Goal: Task Accomplishment & Management: Use online tool/utility

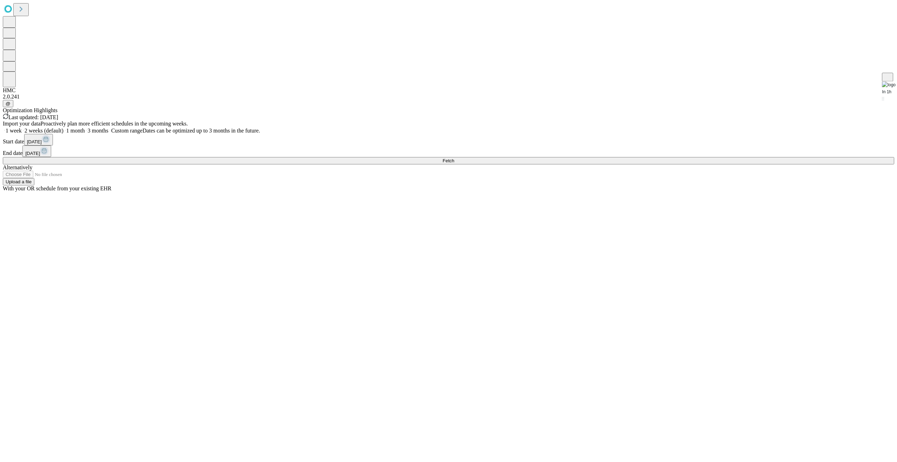
click at [744, 164] on button "Fetch" at bounding box center [448, 160] width 891 height 7
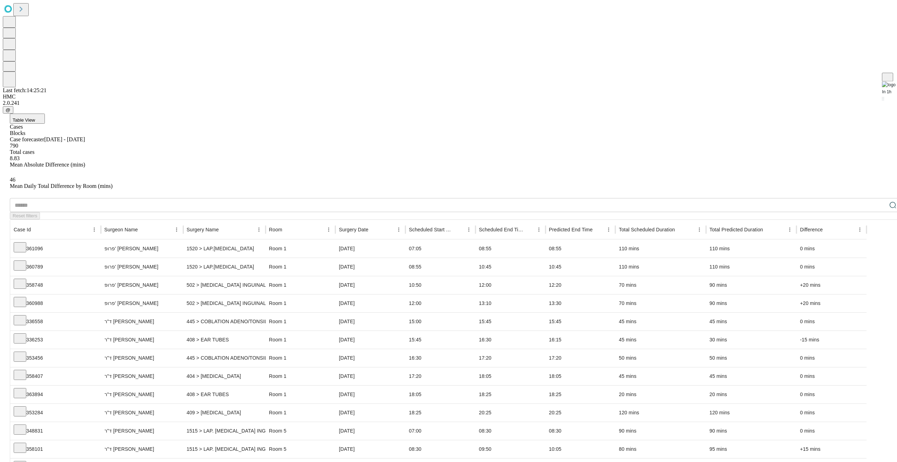
click at [69, 130] on div "Blocks" at bounding box center [455, 133] width 891 height 6
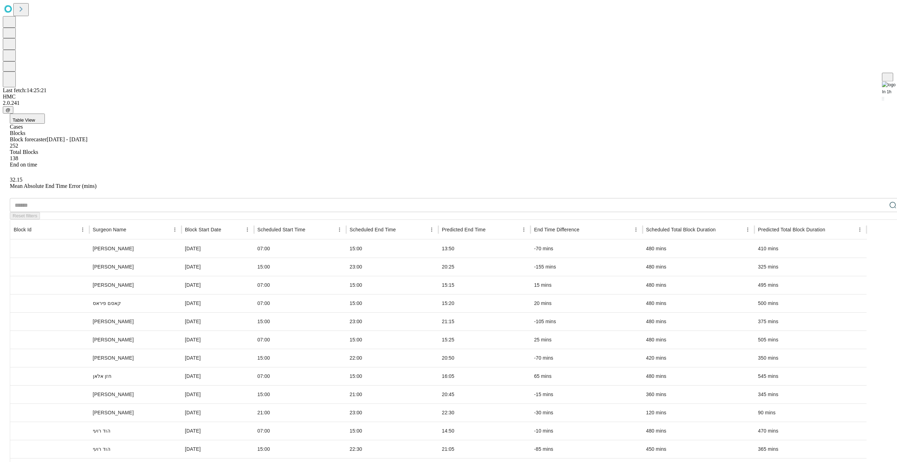
click at [35, 117] on span "Table View" at bounding box center [24, 119] width 22 height 5
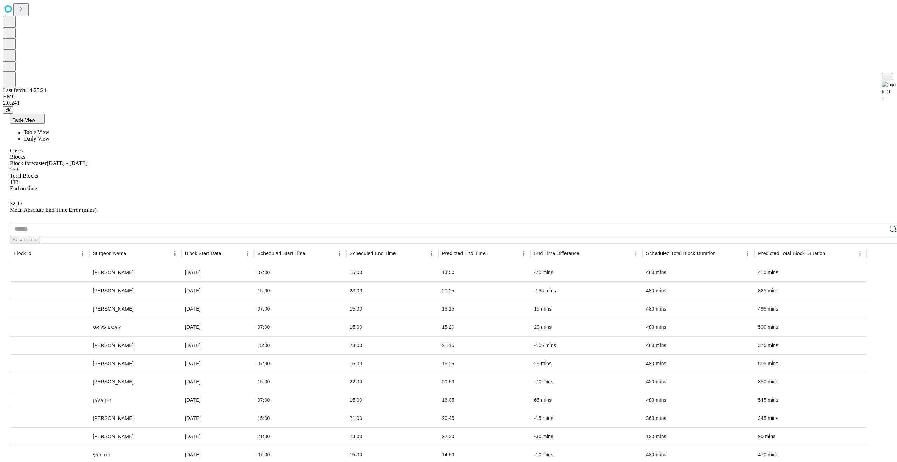
click at [49, 136] on span "Daily View" at bounding box center [37, 139] width 26 height 6
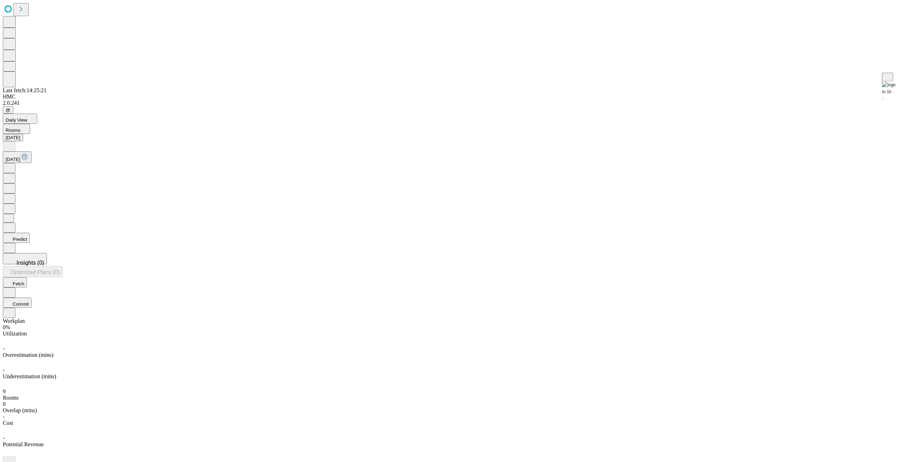
click at [20, 157] on span "[DATE]" at bounding box center [13, 159] width 15 height 5
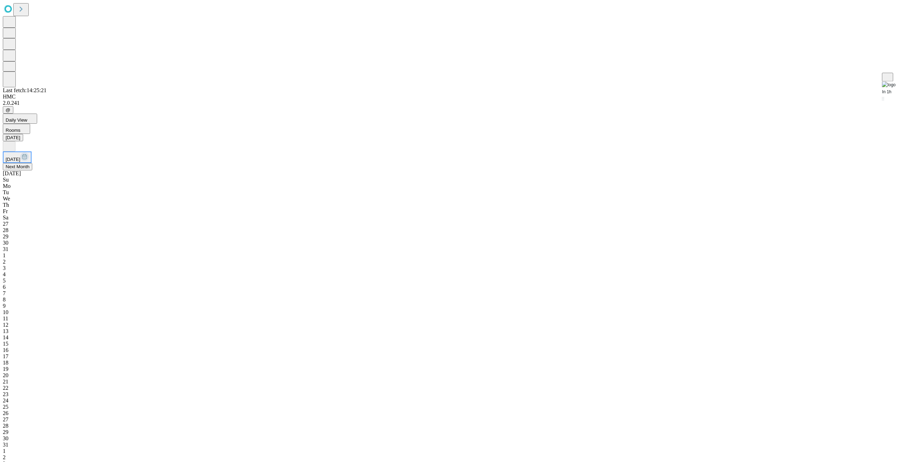
click at [32, 163] on button "Next Month" at bounding box center [17, 166] width 29 height 7
click at [231, 227] on div "1" at bounding box center [448, 230] width 891 height 6
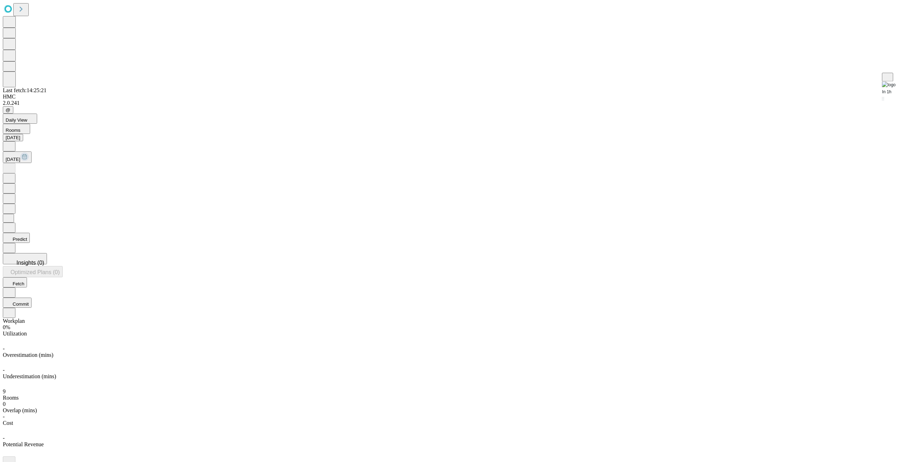
click at [30, 233] on button "Predict" at bounding box center [16, 238] width 27 height 10
click at [32, 151] on button "[DATE]" at bounding box center [17, 157] width 29 height 12
drag, startPoint x: 578, startPoint y: 16, endPoint x: 475, endPoint y: 19, distance: 103.7
click at [577, 113] on div "Daily View Rooms Today Mon, Sep 1" at bounding box center [448, 176] width 891 height 127
click at [25, 13] on icon at bounding box center [21, 9] width 10 height 10
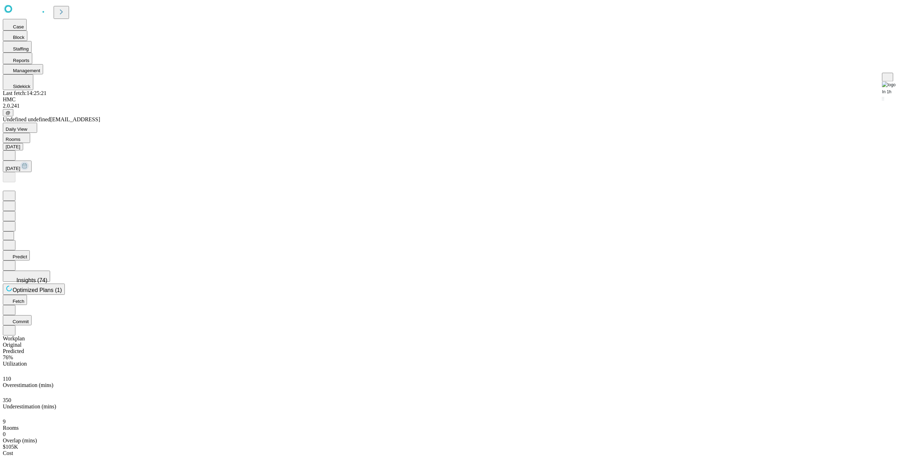
click at [30, 133] on button "Rooms" at bounding box center [16, 138] width 27 height 10
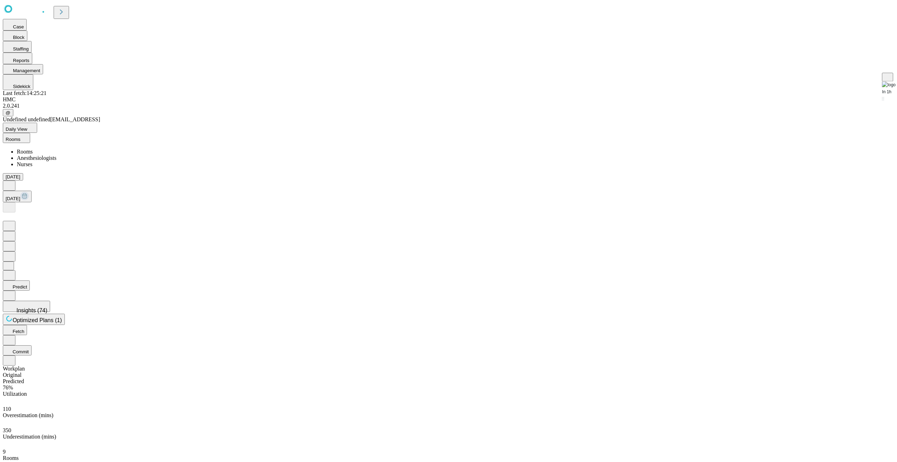
click at [37, 11] on icon at bounding box center [28, 10] width 51 height 14
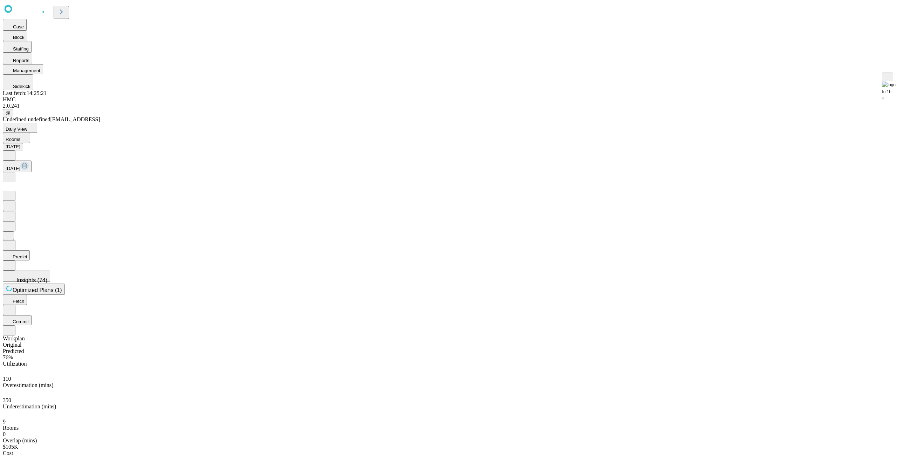
click at [32, 13] on icon at bounding box center [28, 10] width 51 height 14
click at [66, 12] on icon at bounding box center [61, 12] width 10 height 10
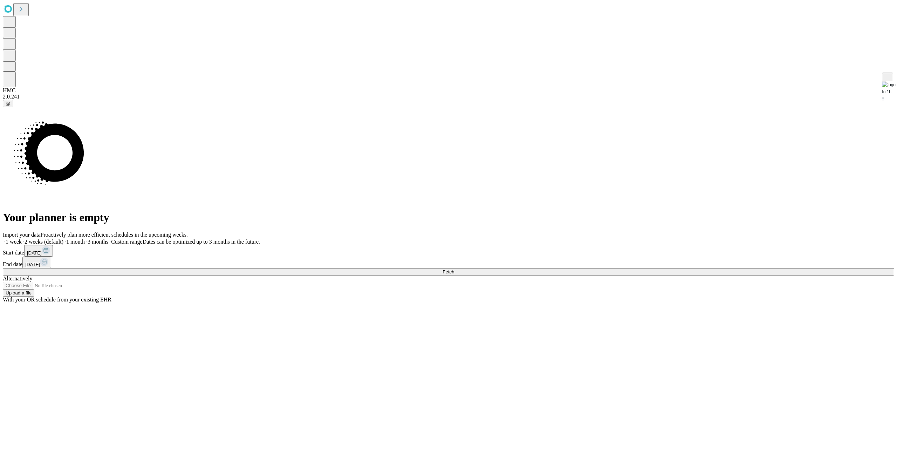
click at [700, 275] on button "Fetch" at bounding box center [448, 271] width 891 height 7
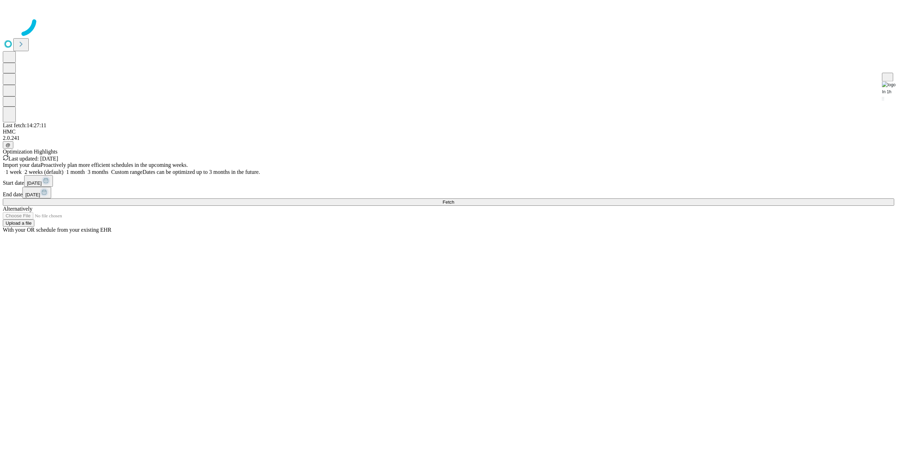
click at [659, 38] on div at bounding box center [448, 20] width 891 height 35
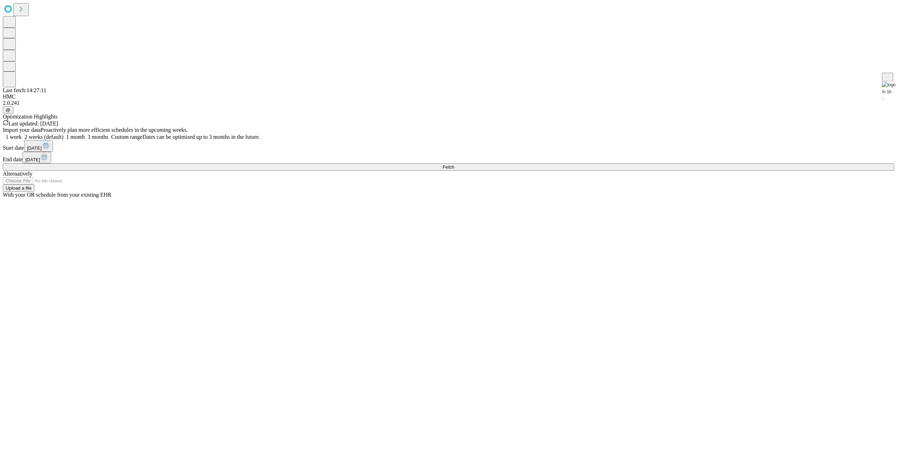
click at [85, 140] on label "1 month" at bounding box center [73, 137] width 21 height 6
click at [708, 171] on button "Fetch" at bounding box center [448, 166] width 891 height 7
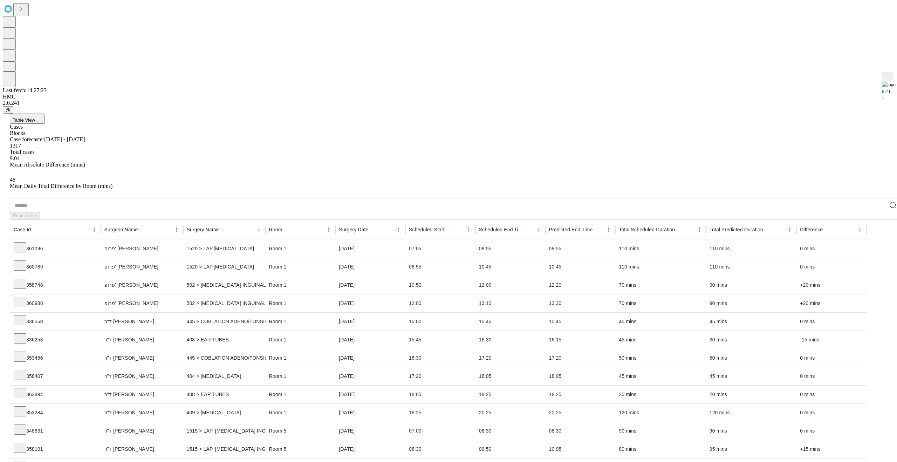
scroll to position [0, 0]
click at [45, 113] on button "Table View" at bounding box center [27, 118] width 35 height 10
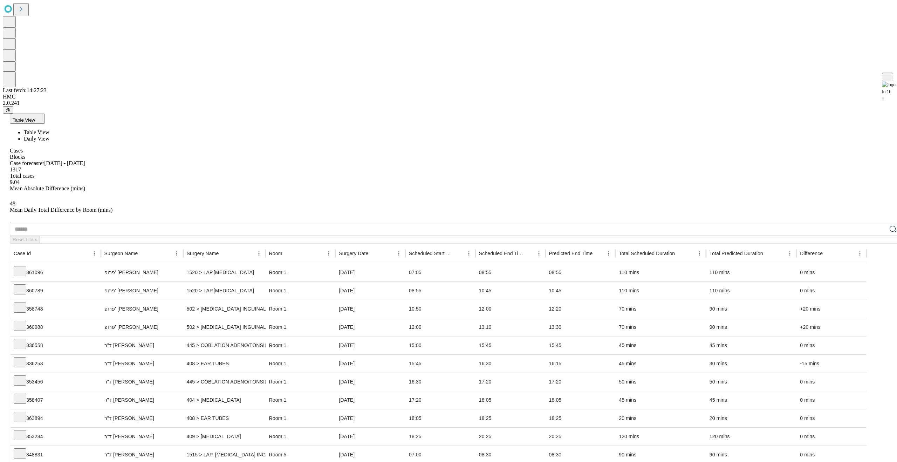
click at [49, 136] on span "Daily View" at bounding box center [37, 139] width 26 height 6
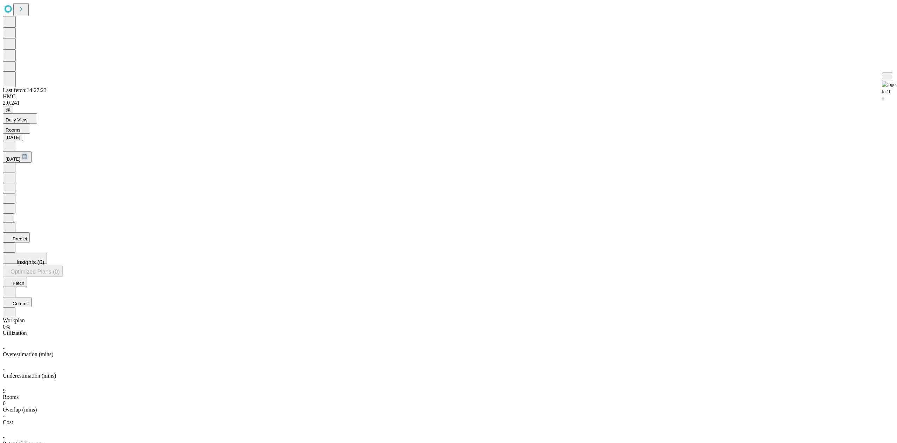
click at [32, 151] on button "[DATE]" at bounding box center [17, 157] width 29 height 12
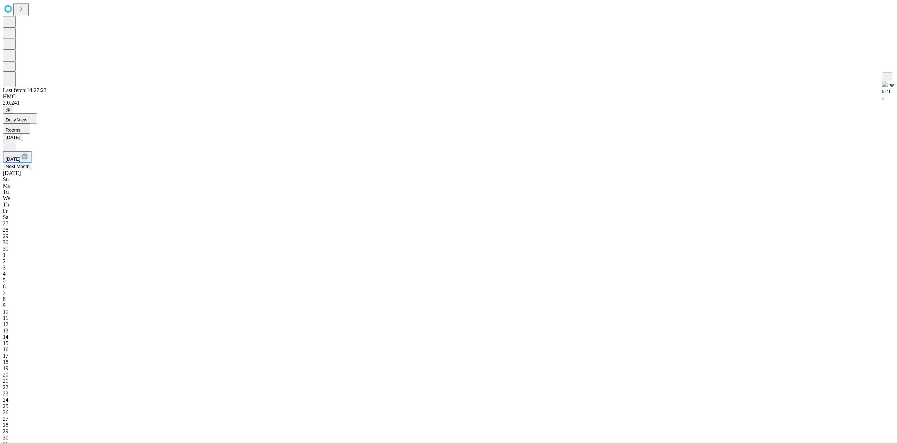
click at [29, 164] on span "Next Month" at bounding box center [18, 166] width 24 height 5
click at [277, 334] on div "18" at bounding box center [448, 337] width 891 height 6
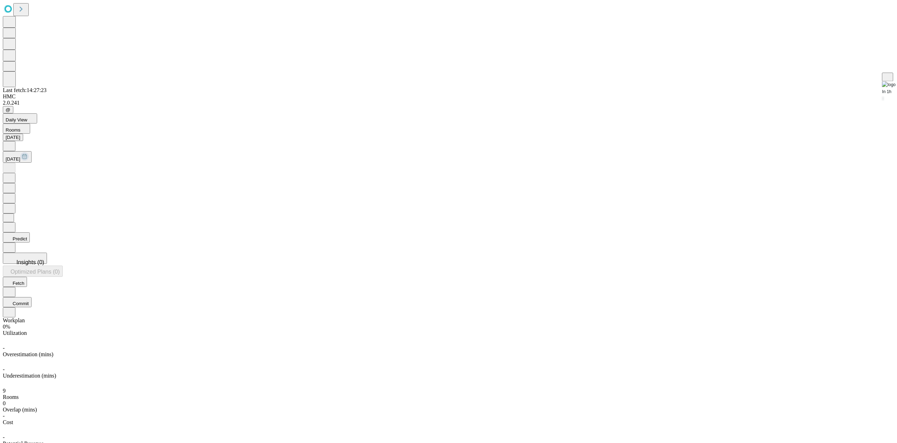
click at [30, 233] on button "Predict" at bounding box center [16, 238] width 27 height 10
click at [47, 268] on span "Insights (68)" at bounding box center [31, 271] width 31 height 6
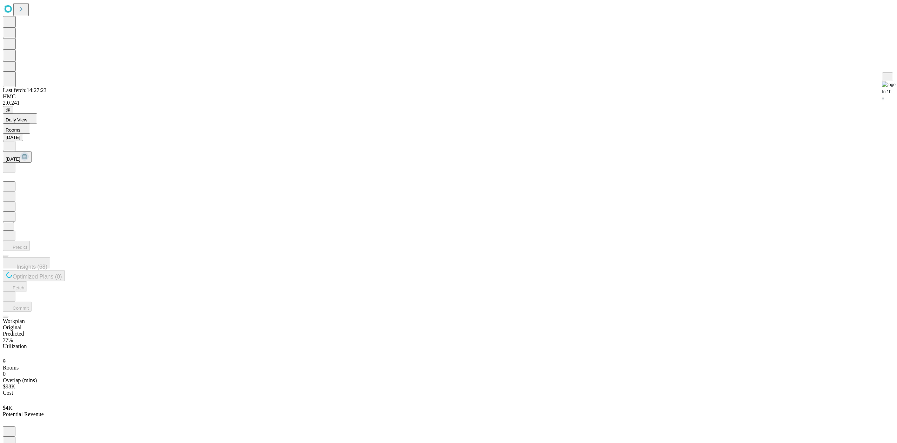
drag, startPoint x: 760, startPoint y: 191, endPoint x: 804, endPoint y: 186, distance: 44.4
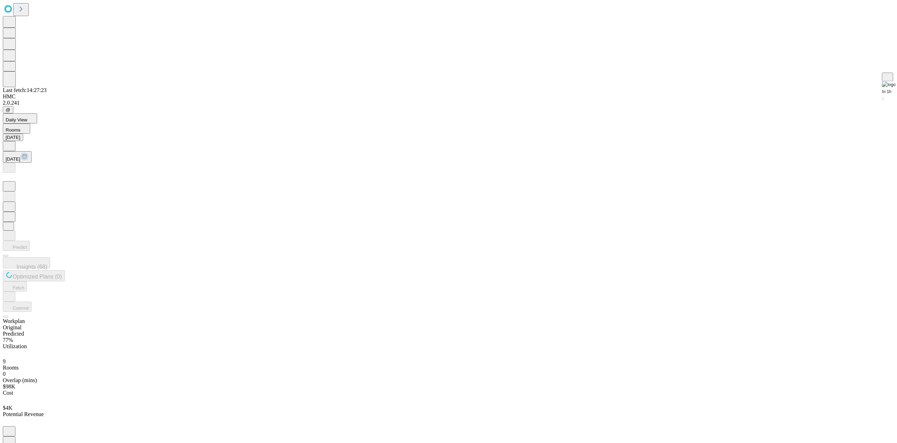
drag, startPoint x: 425, startPoint y: 18, endPoint x: 362, endPoint y: 25, distance: 63.1
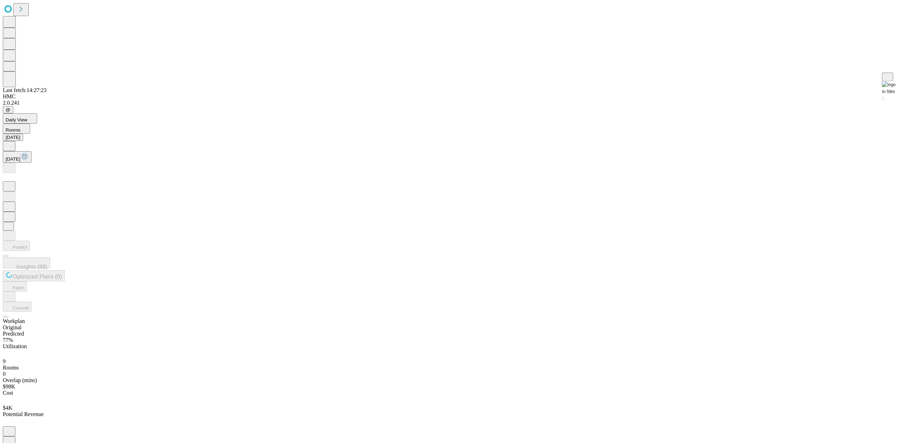
click at [425, 113] on div "Daily View Rooms [DATE] [DATE]" at bounding box center [448, 176] width 891 height 127
click at [20, 157] on span "[DATE]" at bounding box center [13, 159] width 15 height 5
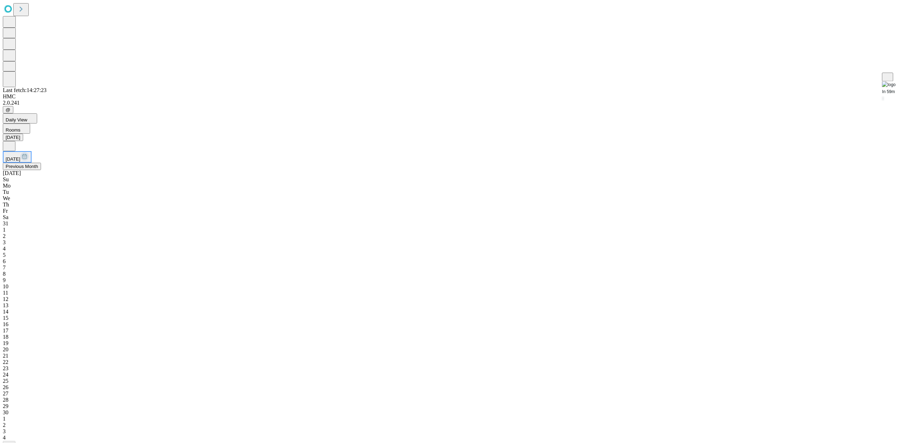
click at [41, 163] on button "Previous Month" at bounding box center [22, 166] width 38 height 7
click at [275, 378] on div "21" at bounding box center [448, 381] width 891 height 6
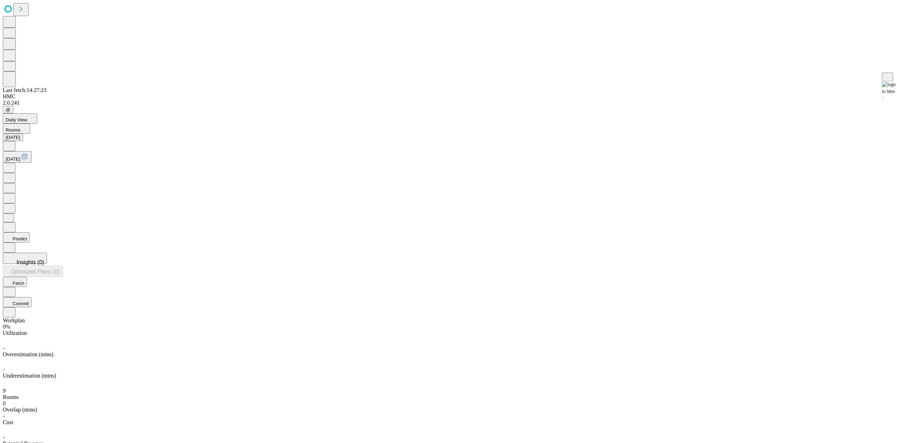
click at [30, 233] on button "Predict" at bounding box center [16, 238] width 27 height 10
click at [13, 164] on icon at bounding box center [9, 167] width 7 height 7
click at [30, 233] on button "Predict" at bounding box center [16, 238] width 27 height 10
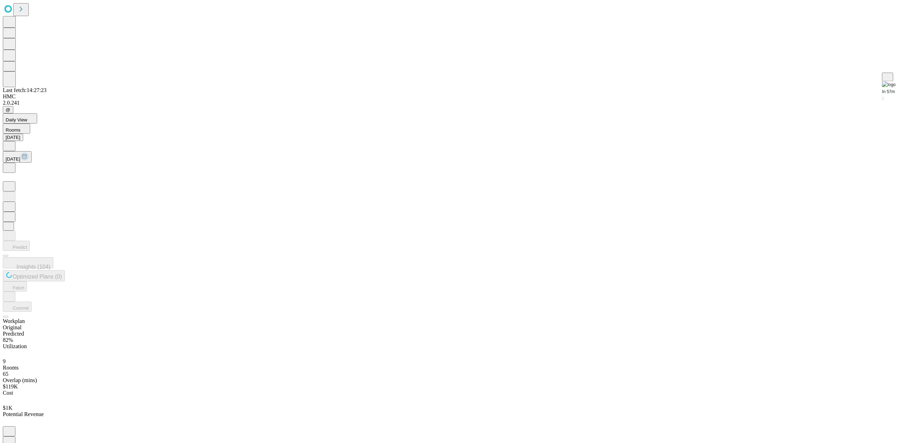
drag, startPoint x: 284, startPoint y: 25, endPoint x: 271, endPoint y: 18, distance: 15.0
click at [284, 113] on div "Daily View Rooms [DATE] [DATE] Predict Insights (104) Optimized Plans (3) Fetch…" at bounding box center [448, 219] width 891 height 213
click at [13, 164] on icon at bounding box center [9, 167] width 7 height 7
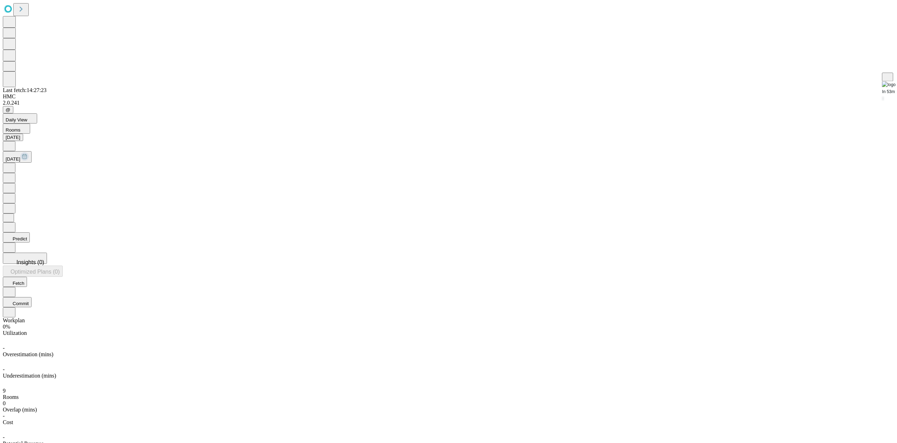
click at [13, 164] on icon at bounding box center [9, 167] width 7 height 7
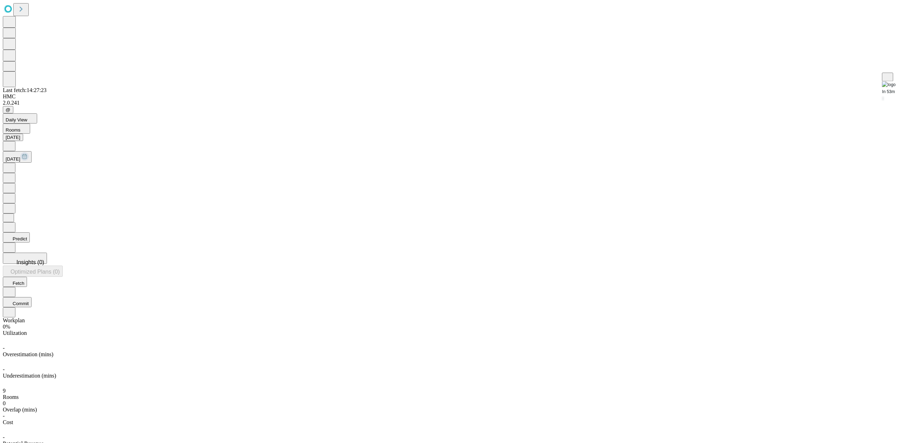
click at [13, 164] on icon at bounding box center [9, 167] width 7 height 7
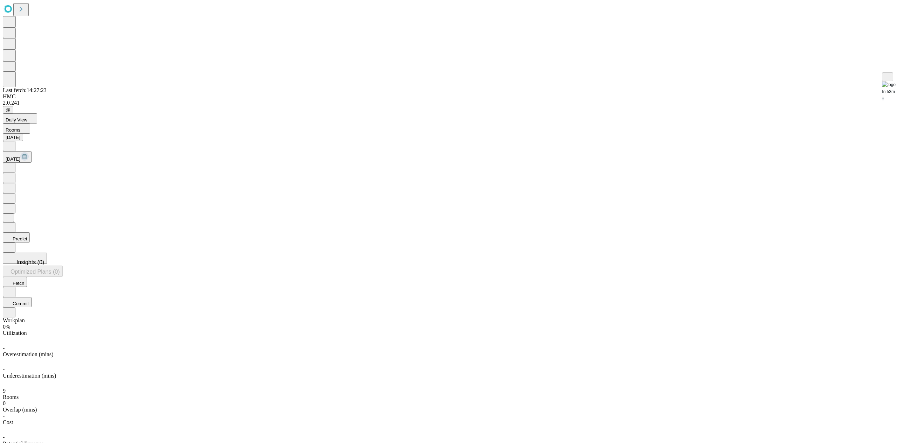
click at [13, 164] on icon at bounding box center [9, 167] width 7 height 7
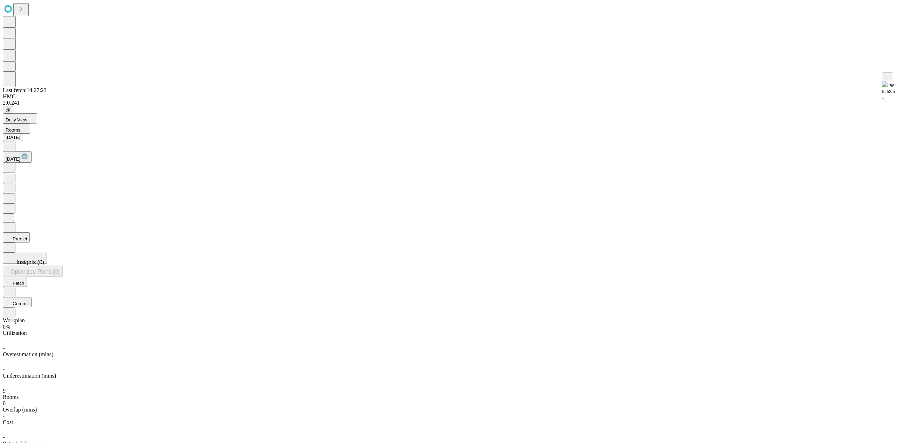
click at [30, 233] on button "Predict" at bounding box center [16, 238] width 27 height 10
click at [47, 268] on span "Insights (40)" at bounding box center [31, 271] width 31 height 6
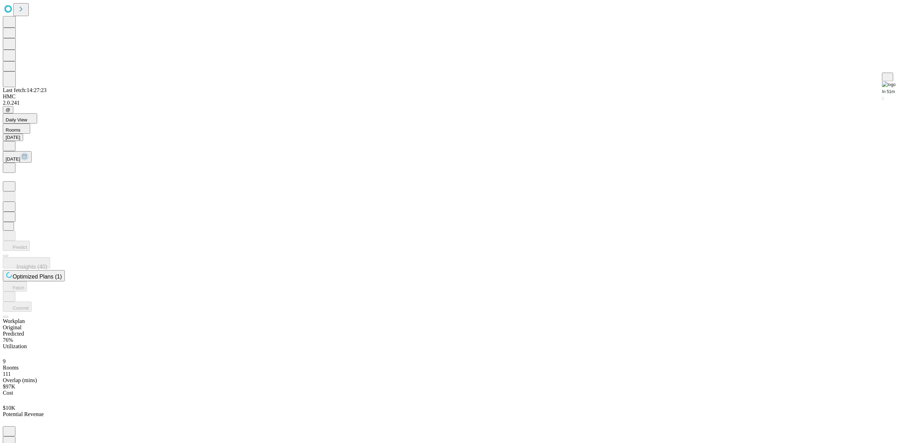
click at [104, 337] on div "76% Utilization" at bounding box center [448, 347] width 891 height 21
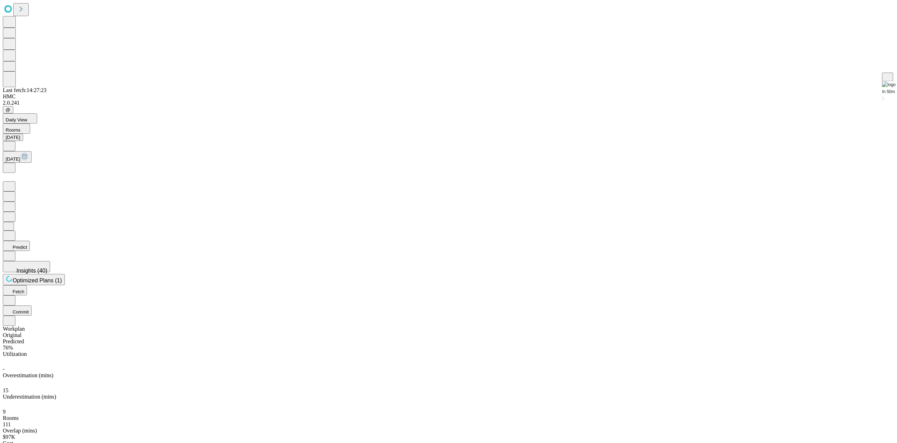
click at [13, 164] on icon at bounding box center [9, 167] width 7 height 7
click at [10, 144] on icon at bounding box center [9, 146] width 2 height 4
click at [13, 164] on icon at bounding box center [9, 167] width 7 height 7
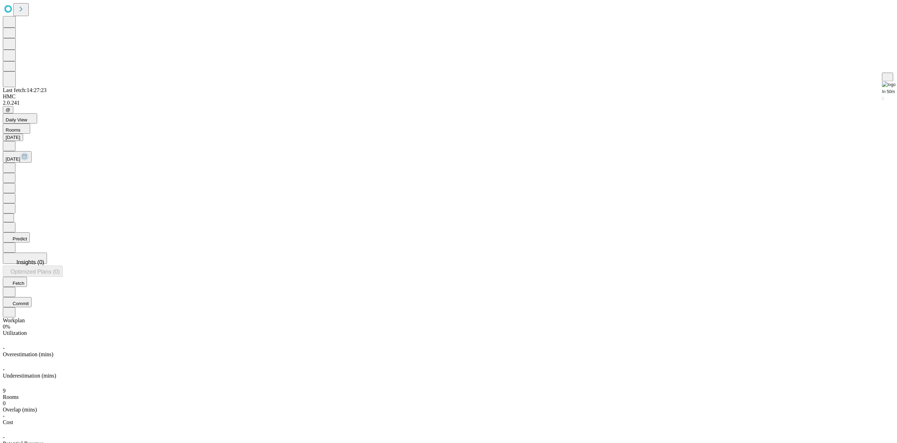
click at [13, 164] on icon at bounding box center [9, 167] width 7 height 7
click at [13, 142] on icon at bounding box center [9, 145] width 7 height 7
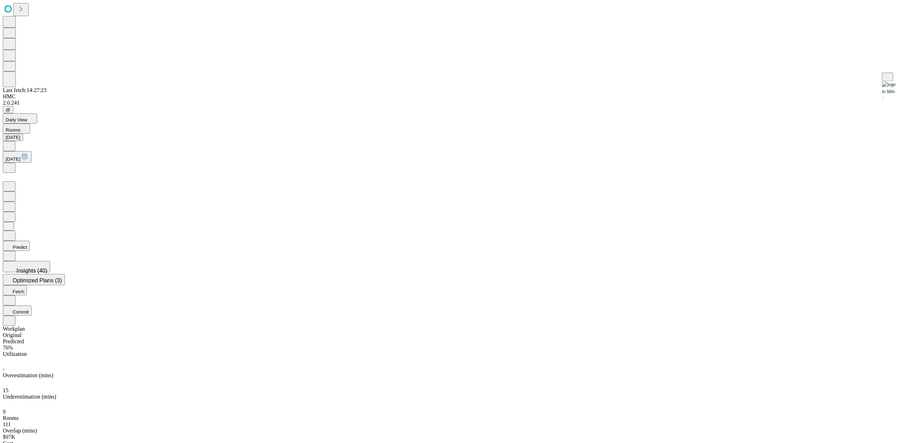
click at [13, 142] on icon at bounding box center [9, 145] width 7 height 7
click at [13, 164] on icon at bounding box center [9, 167] width 7 height 7
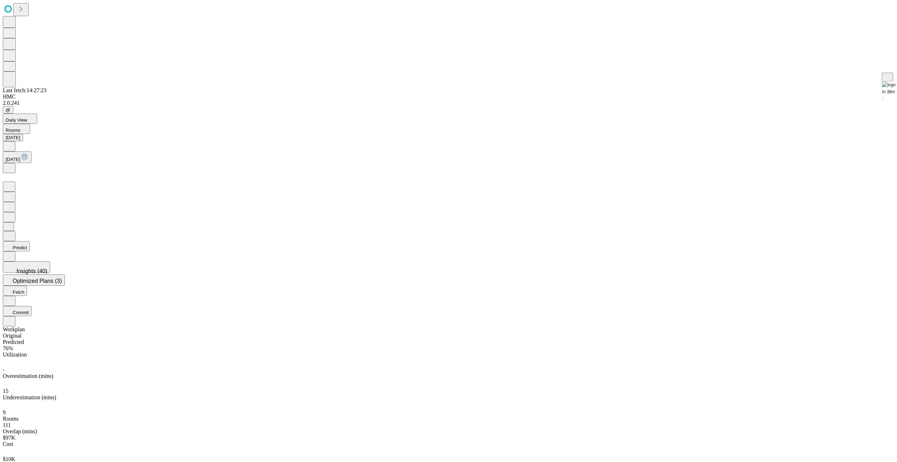
click at [62, 278] on span "Optimized Plans (3)" at bounding box center [37, 281] width 49 height 6
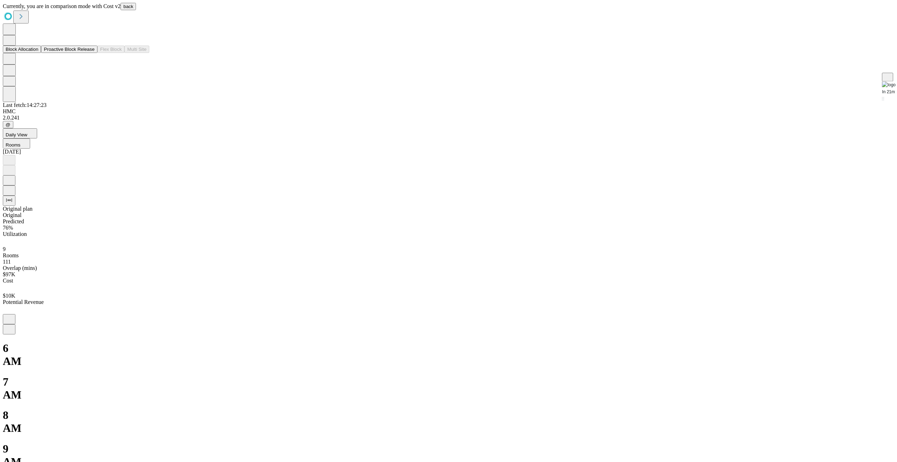
click at [57, 53] on button "Proactive Block Release" at bounding box center [69, 49] width 56 height 7
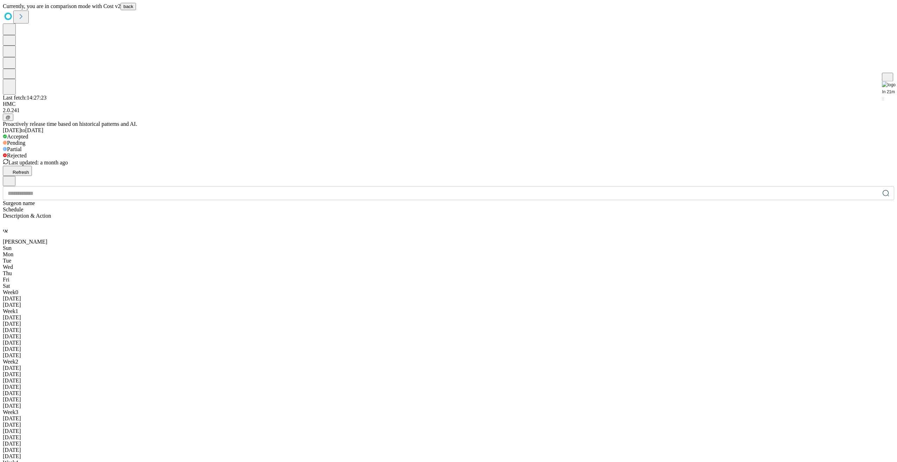
click at [133, 9] on span "back" at bounding box center [128, 6] width 10 height 5
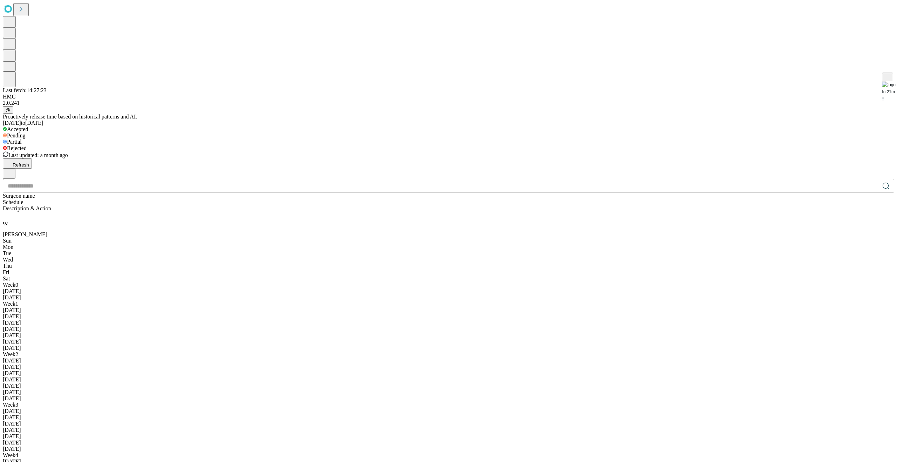
click at [32, 158] on button "Refresh" at bounding box center [17, 163] width 29 height 10
click at [13, 169] on icon "button" at bounding box center [9, 172] width 7 height 7
click at [47, 198] on span "Predict 8 weeks" at bounding box center [28, 201] width 37 height 6
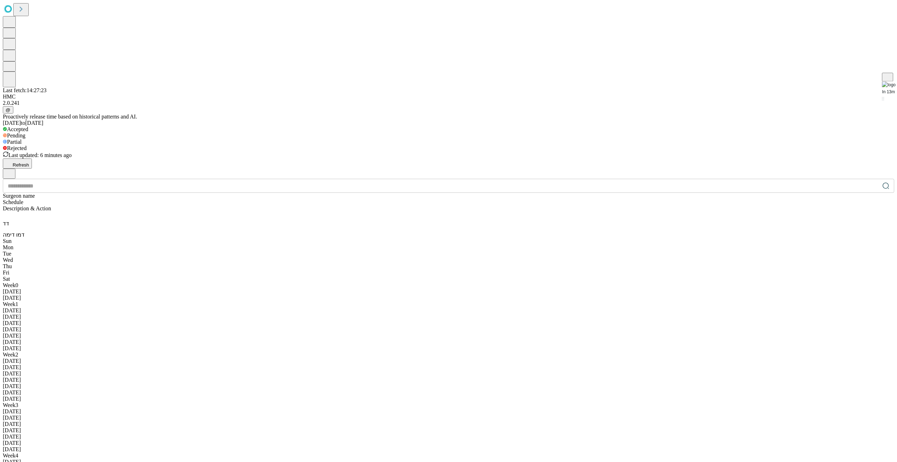
click at [11, 85] on icon at bounding box center [9, 78] width 7 height 13
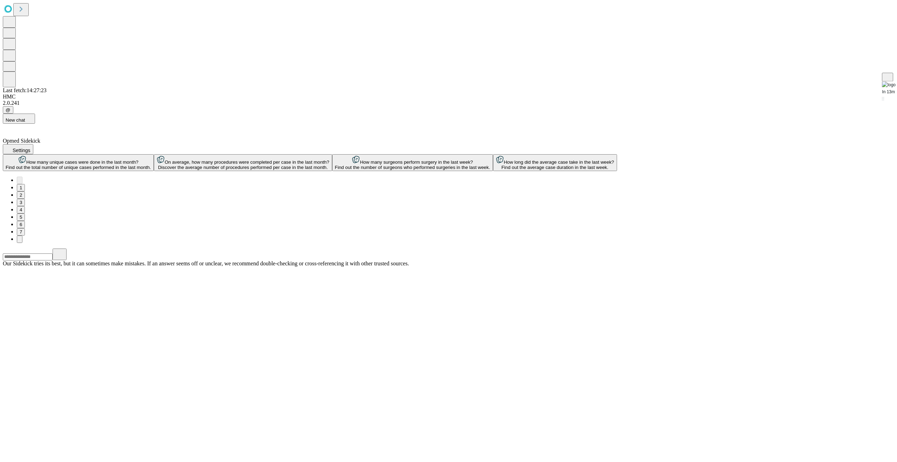
click at [12, 71] on button at bounding box center [9, 66] width 13 height 10
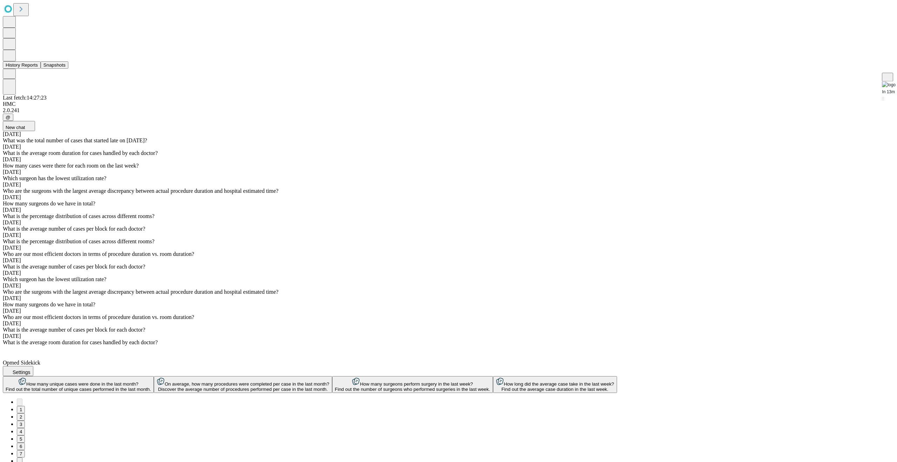
click at [32, 69] on button "History Reports" at bounding box center [22, 64] width 38 height 7
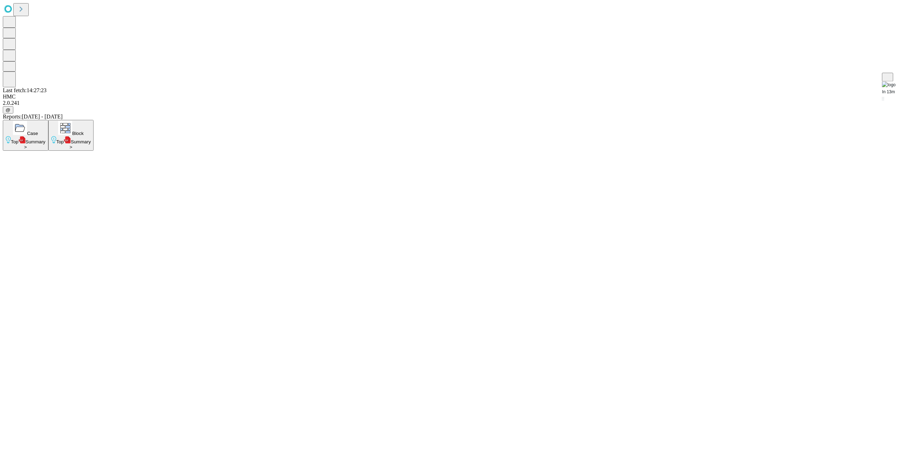
click at [91, 139] on span "Summary" at bounding box center [81, 141] width 20 height 5
